Goal: Information Seeking & Learning: Learn about a topic

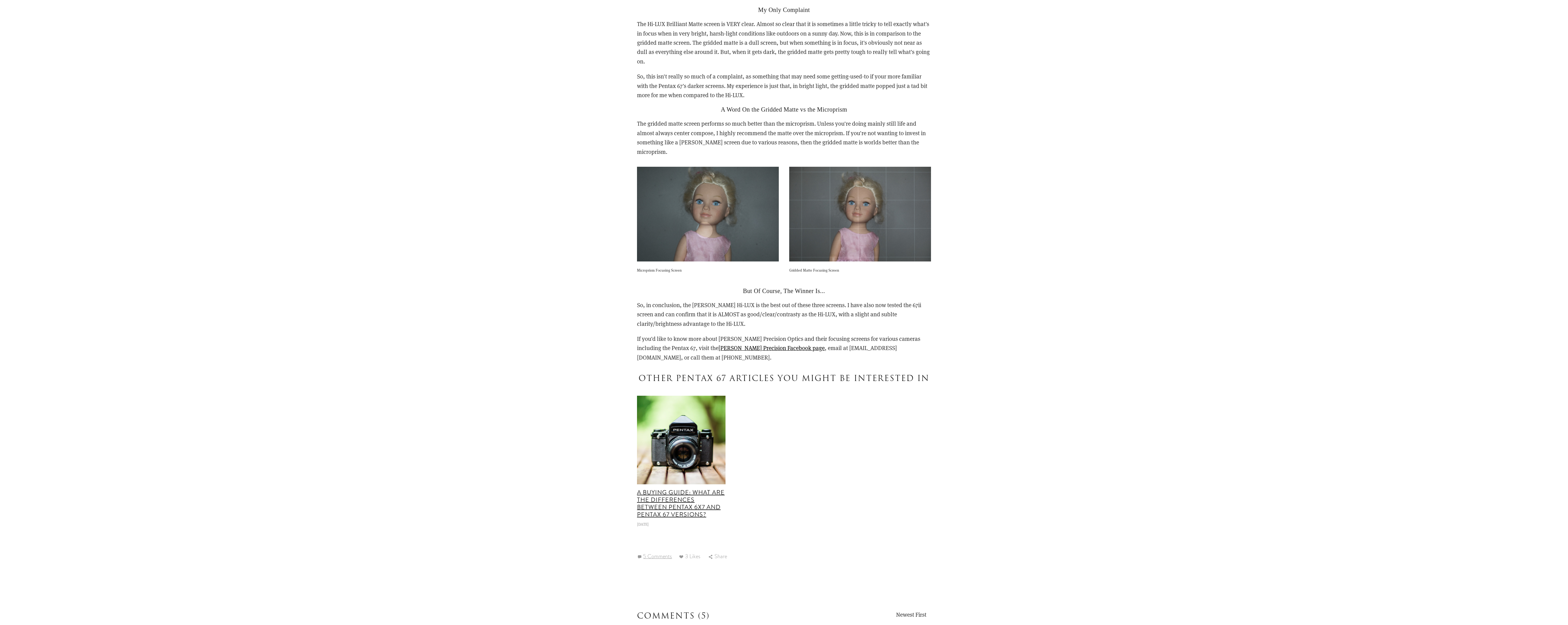
scroll to position [1180, 0]
click at [688, 487] on link "A Buying Guide: What are the Differences Between Pentax 6x7 and Pentax 67 Versi…" at bounding box center [681, 503] width 88 height 31
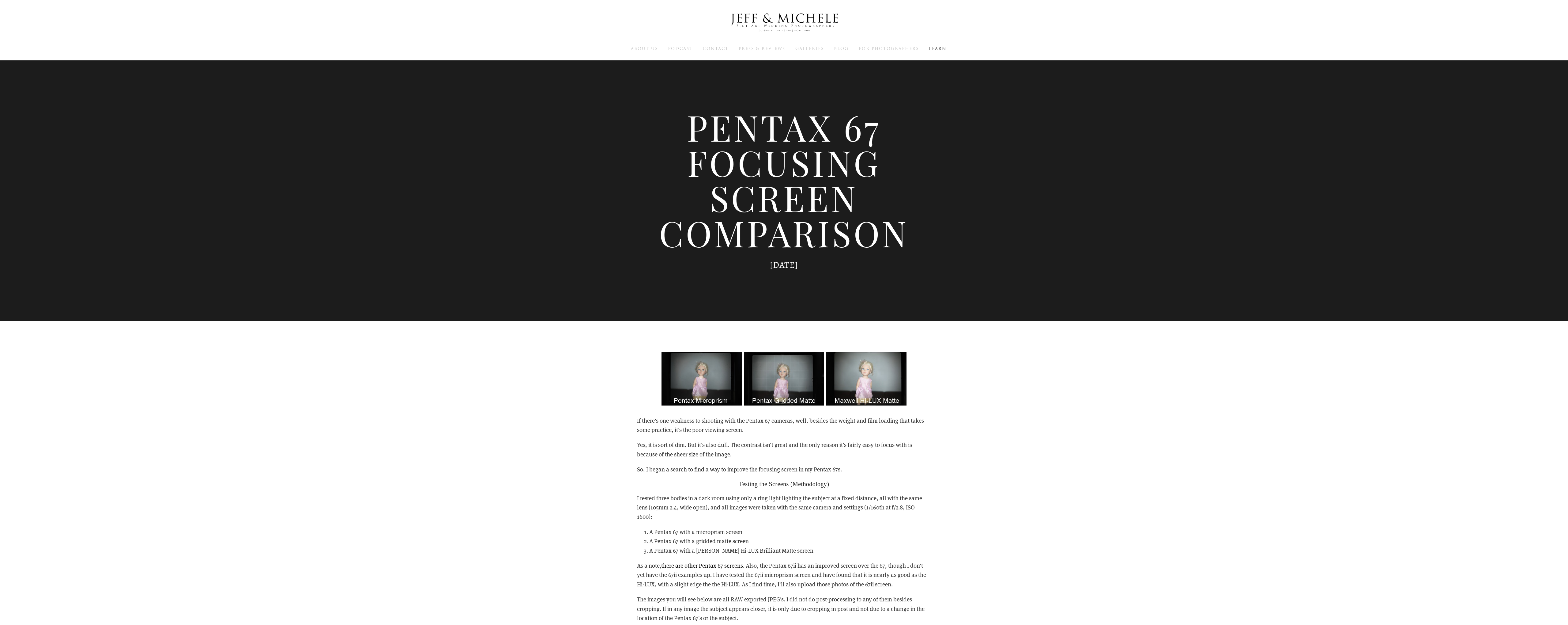
scroll to position [1180, 0]
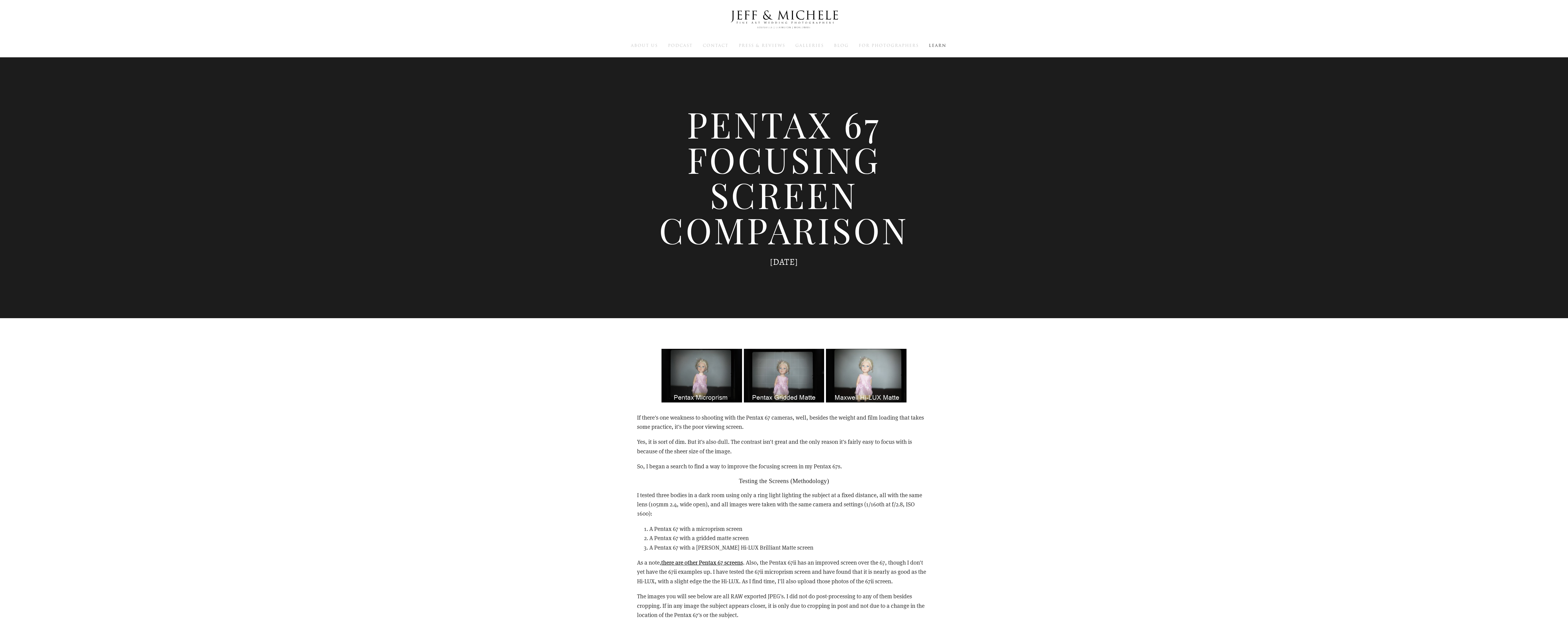
scroll to position [4, 0]
